Goal: Use online tool/utility: Utilize a website feature to perform a specific function

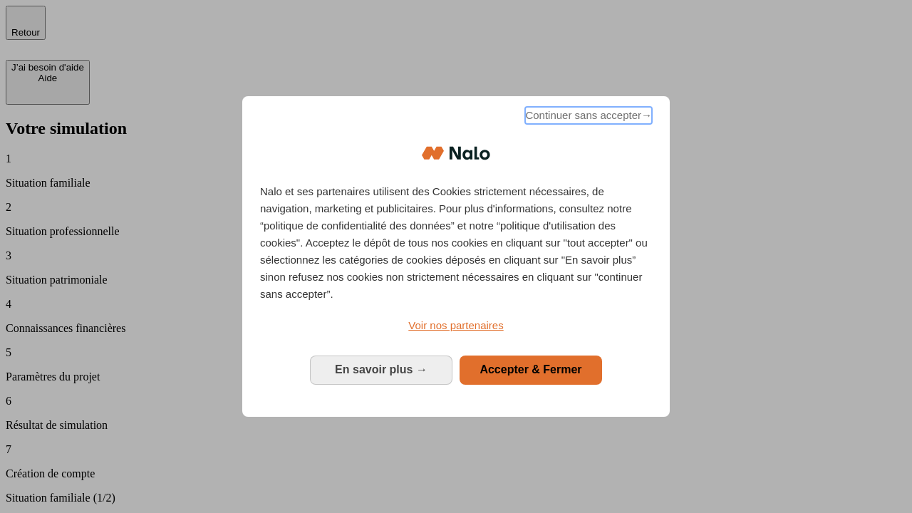
click at [587, 118] on span "Continuer sans accepter →" at bounding box center [588, 115] width 127 height 17
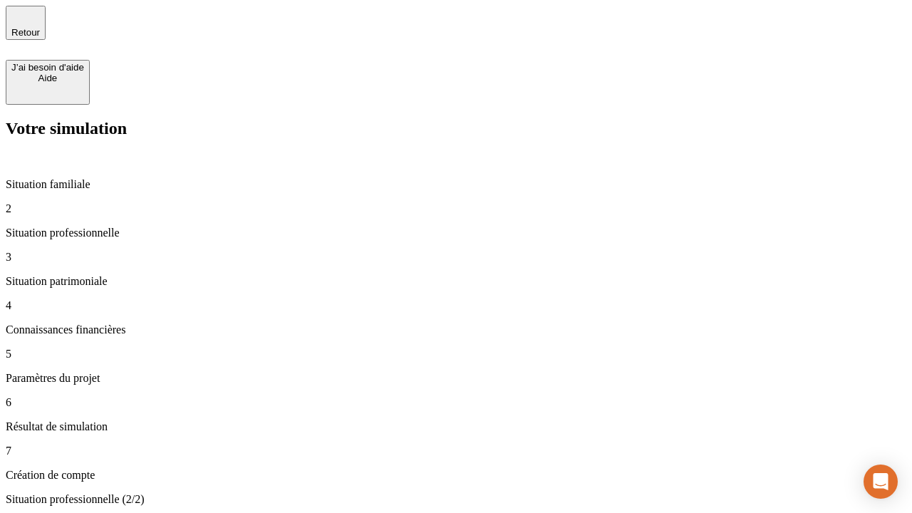
type input "30 000"
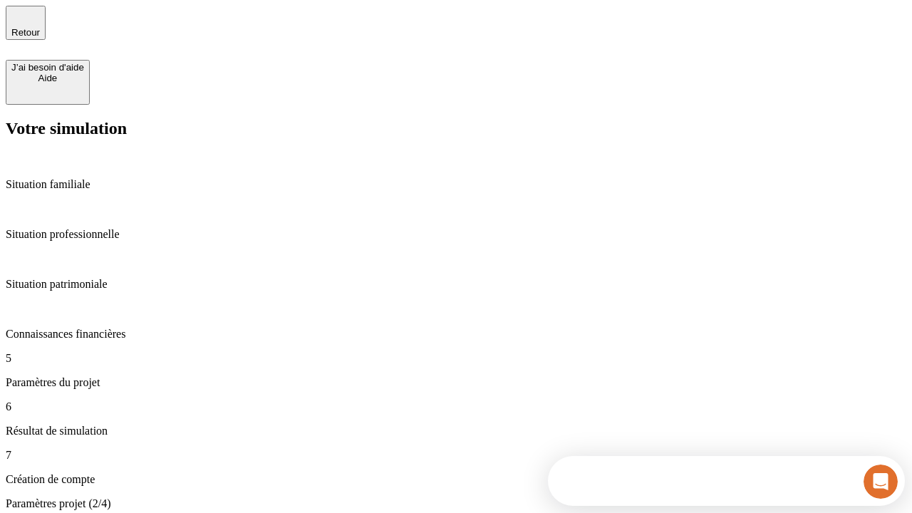
type input "25"
type input "5"
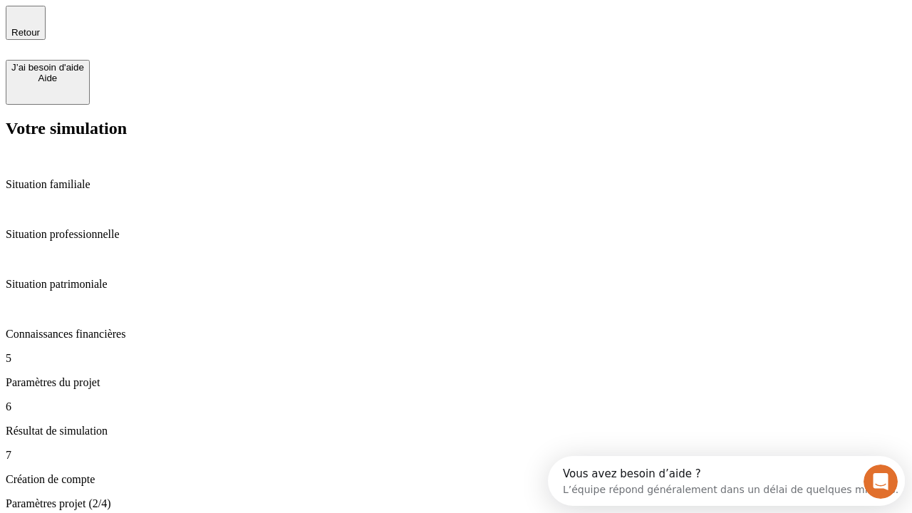
type input "1 000"
type input "640"
